Goal: Task Accomplishment & Management: Complete application form

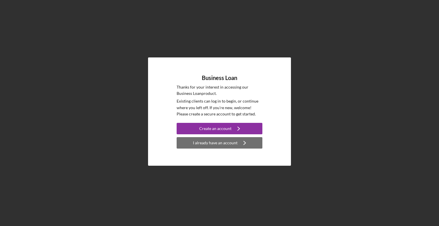
click at [227, 143] on div "I already have an account" at bounding box center [215, 142] width 45 height 11
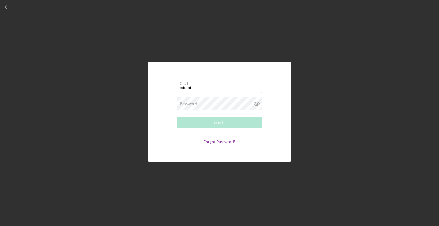
type input "[EMAIL_ADDRESS][DOMAIN_NAME]"
click at [219, 142] on link "Forgot Password?" at bounding box center [220, 141] width 32 height 5
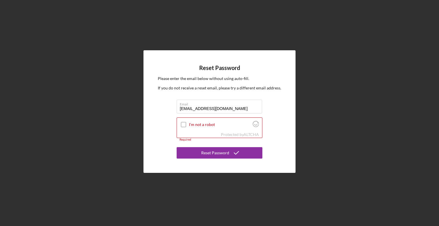
type input "[EMAIL_ADDRESS][DOMAIN_NAME]"
click at [293, 104] on div "Reset Password Please enter the email below without using auto-fill. If you do …" at bounding box center [220, 111] width 152 height 122
click at [184, 123] on input "I'm not a robot" at bounding box center [183, 124] width 5 height 5
checkbox input "true"
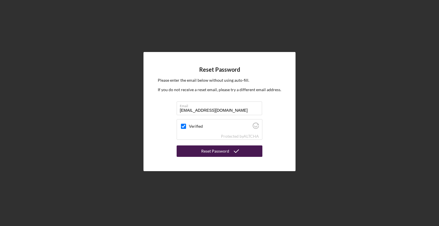
click at [225, 151] on div "Reset Password" at bounding box center [215, 151] width 28 height 11
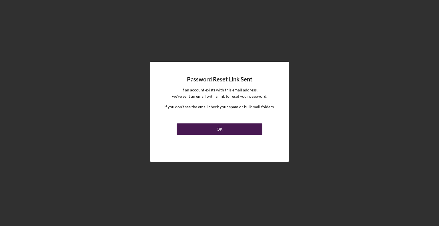
click at [217, 128] on div "OK" at bounding box center [220, 129] width 6 height 11
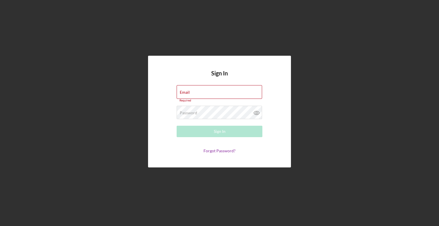
drag, startPoint x: 210, startPoint y: 186, endPoint x: 126, endPoint y: 100, distance: 120.3
click at [204, 181] on div "Sign In Email Required Password Required Sign In Forgot Password?" at bounding box center [219, 111] width 433 height 223
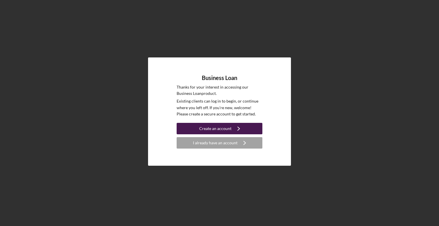
click at [220, 130] on div "Create an account" at bounding box center [215, 128] width 32 height 11
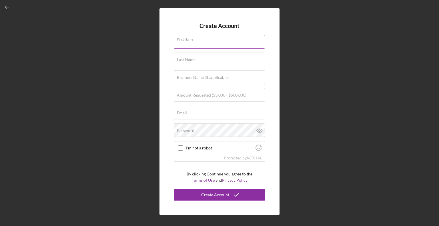
click at [209, 45] on input "First Name" at bounding box center [219, 42] width 91 height 14
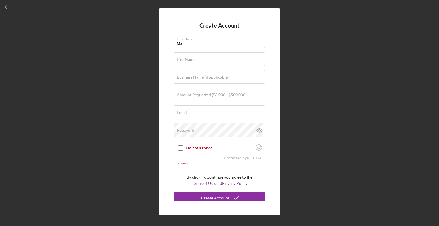
type input "M"
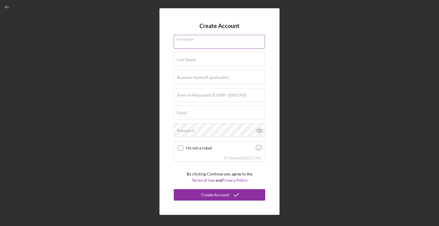
type input "e"
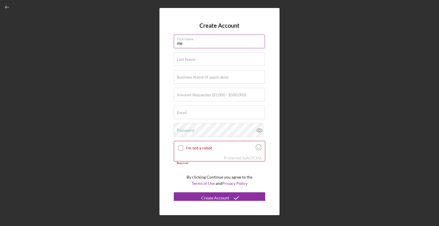
type input "m"
type input "[PERSON_NAME]"
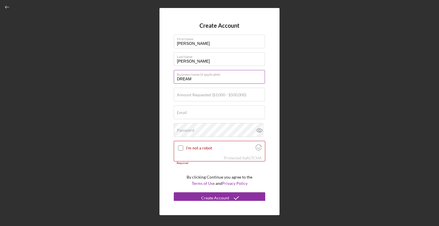
type input "DREAM Collaborative LLC"
click at [205, 96] on label "Amount Requested ($3,000 - $500,000)" at bounding box center [211, 95] width 69 height 5
click at [205, 96] on input "Amount Requested ($3,000 - $500,000)" at bounding box center [219, 95] width 91 height 14
click at [186, 96] on label "Amount Requested ($3,000 - $500,000)" at bounding box center [211, 95] width 69 height 5
click at [293, 69] on div "Create Account First Name [PERSON_NAME] Last Name [PERSON_NAME] Business Name (…" at bounding box center [219, 111] width 433 height 223
